Goal: Task Accomplishment & Management: Manage account settings

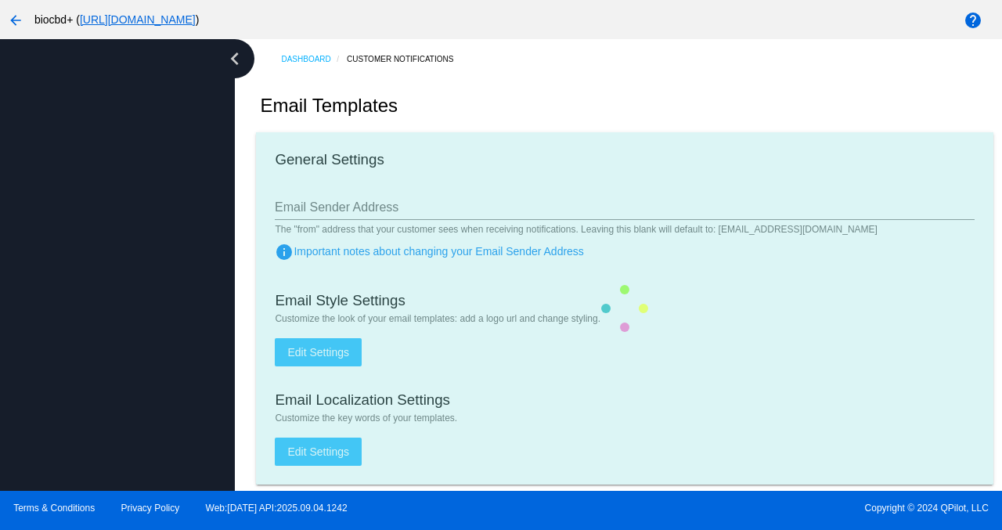
type input "[EMAIL_ADDRESS][DOMAIN_NAME]"
checkbox input "true"
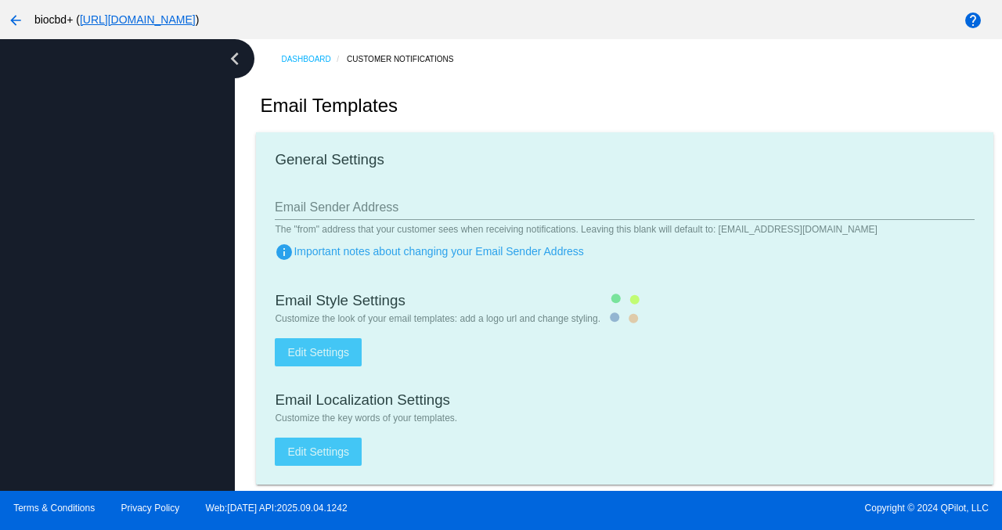
type input "[PERSON_NAME][EMAIL_ADDRESS][DOMAIN_NAME]"
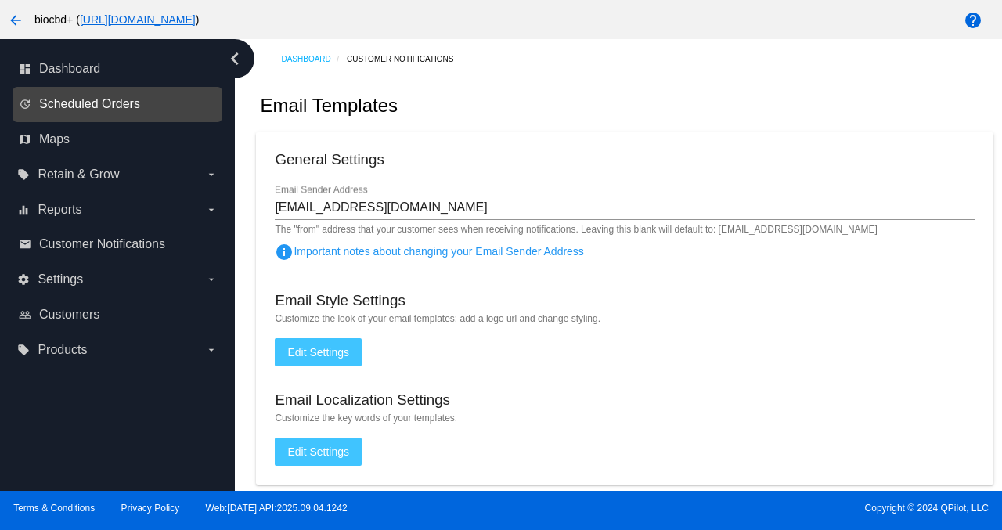
click at [110, 100] on span "Scheduled Orders" at bounding box center [89, 104] width 101 height 14
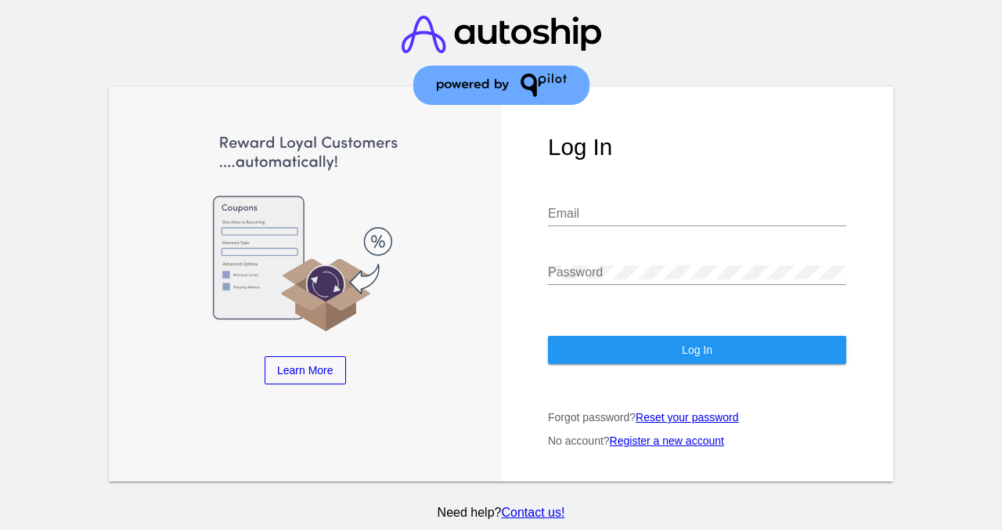
type input "[EMAIL_ADDRESS][DOMAIN_NAME]"
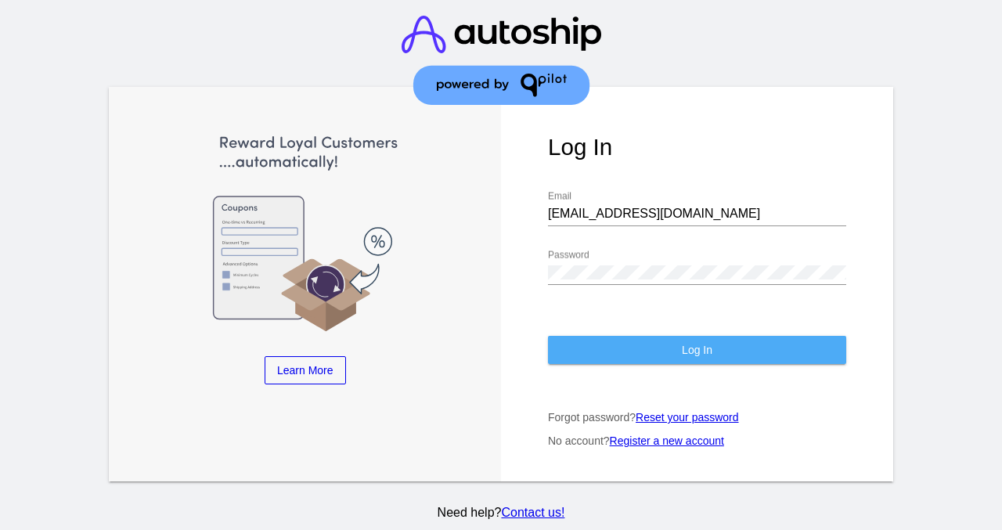
click at [648, 336] on button "Log In" at bounding box center [697, 350] width 298 height 28
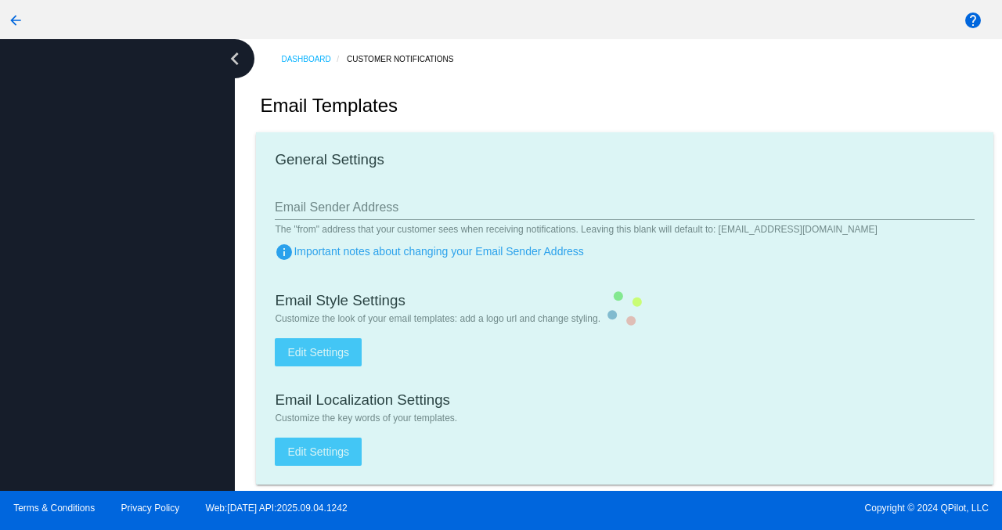
type input "[EMAIL_ADDRESS][DOMAIN_NAME]"
checkbox input "true"
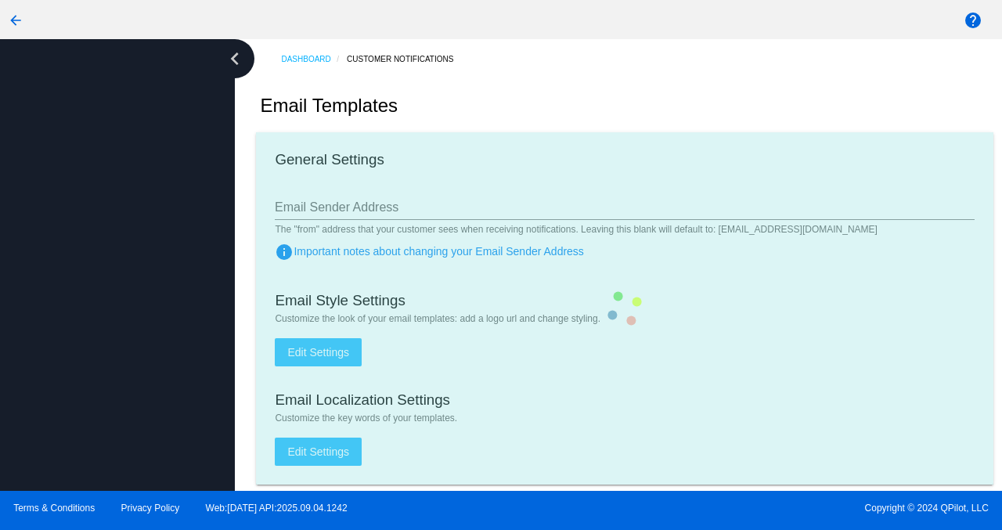
type input "[PERSON_NAME][EMAIL_ADDRESS][DOMAIN_NAME]"
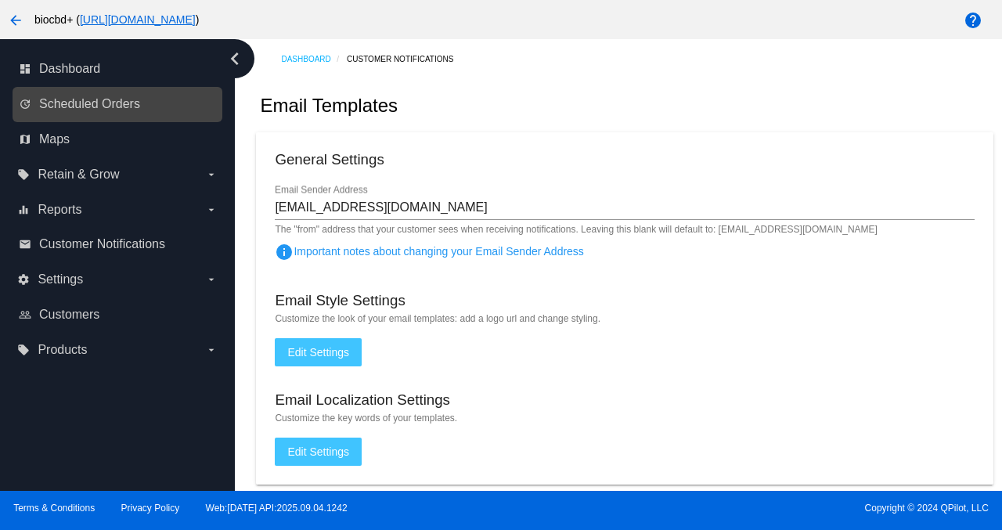
click at [157, 114] on link "update Scheduled Orders" at bounding box center [118, 104] width 199 height 25
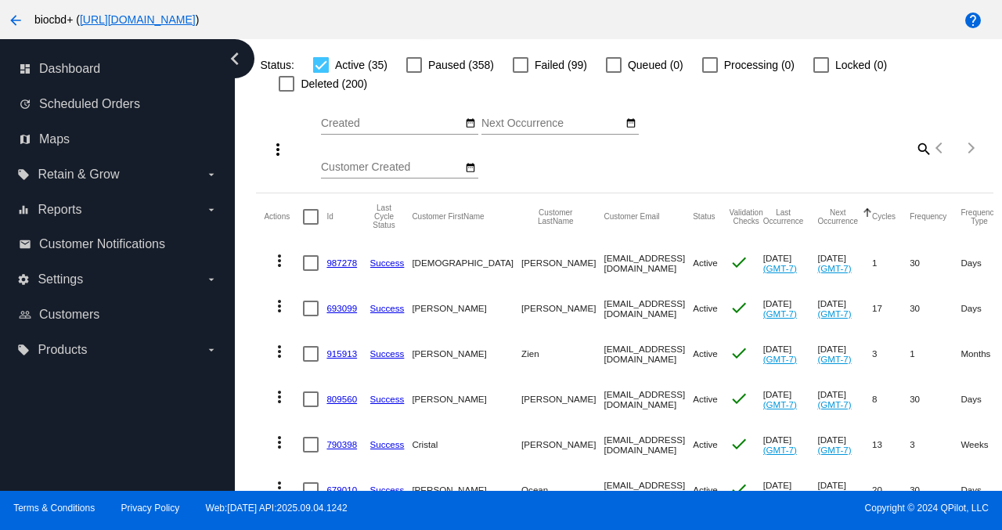
scroll to position [97, 0]
